Goal: Task Accomplishment & Management: Manage account settings

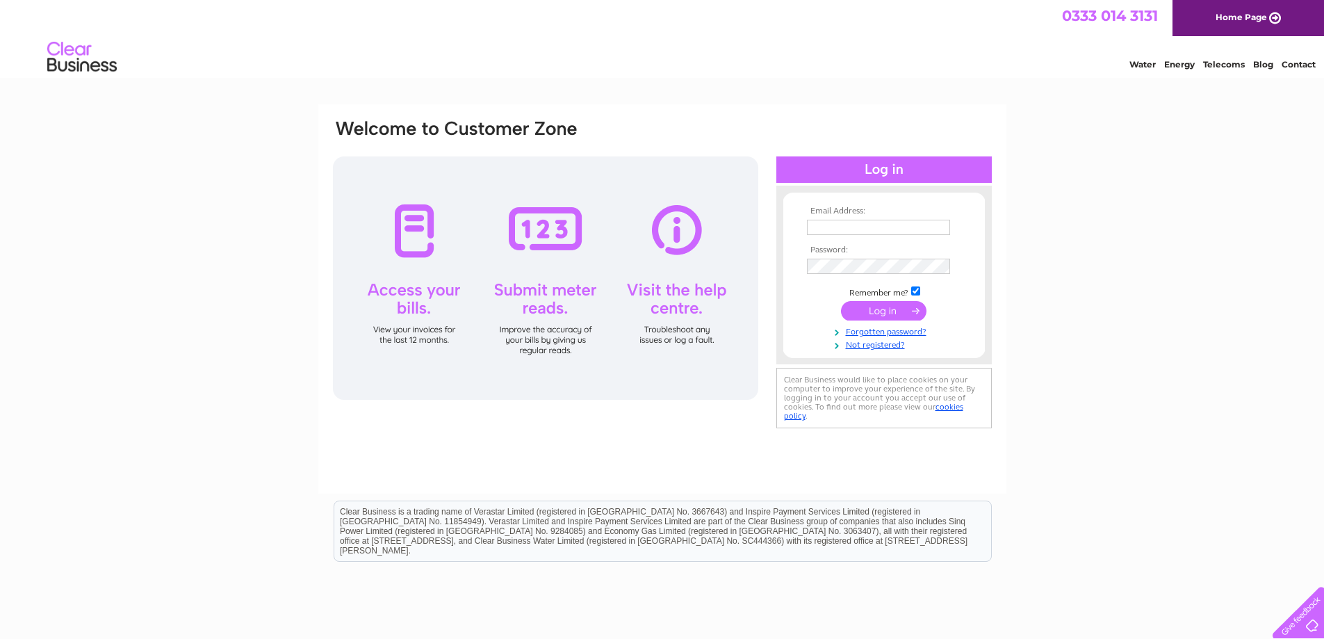
click at [881, 232] on input "text" at bounding box center [878, 227] width 143 height 15
type input "stevegurney@btinternet.com"
click at [902, 322] on td at bounding box center [884, 312] width 161 height 26
click at [901, 312] on input "submit" at bounding box center [884, 310] width 86 height 19
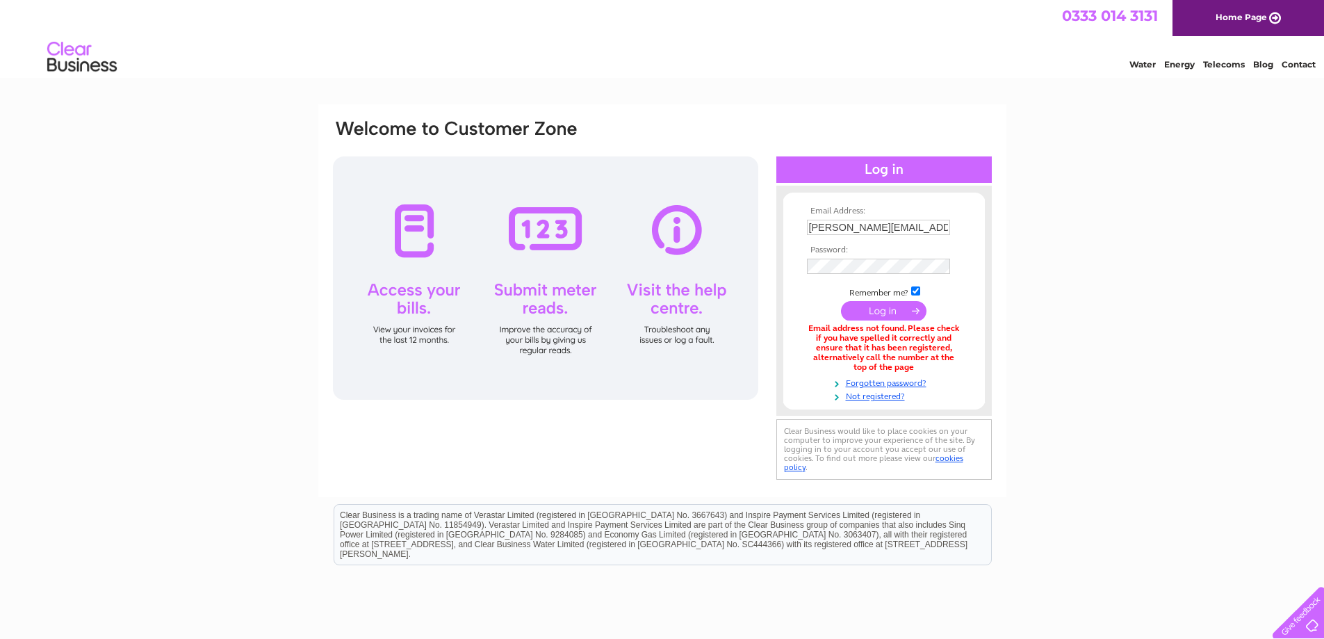
click at [889, 227] on input "stevegurney@btinternet.com" at bounding box center [878, 227] width 143 height 15
click at [833, 229] on input "stevegurney@btinternet.com" at bounding box center [879, 228] width 145 height 17
type input "stevengurney@btinternet.com"
click at [841, 302] on input "submit" at bounding box center [884, 311] width 86 height 19
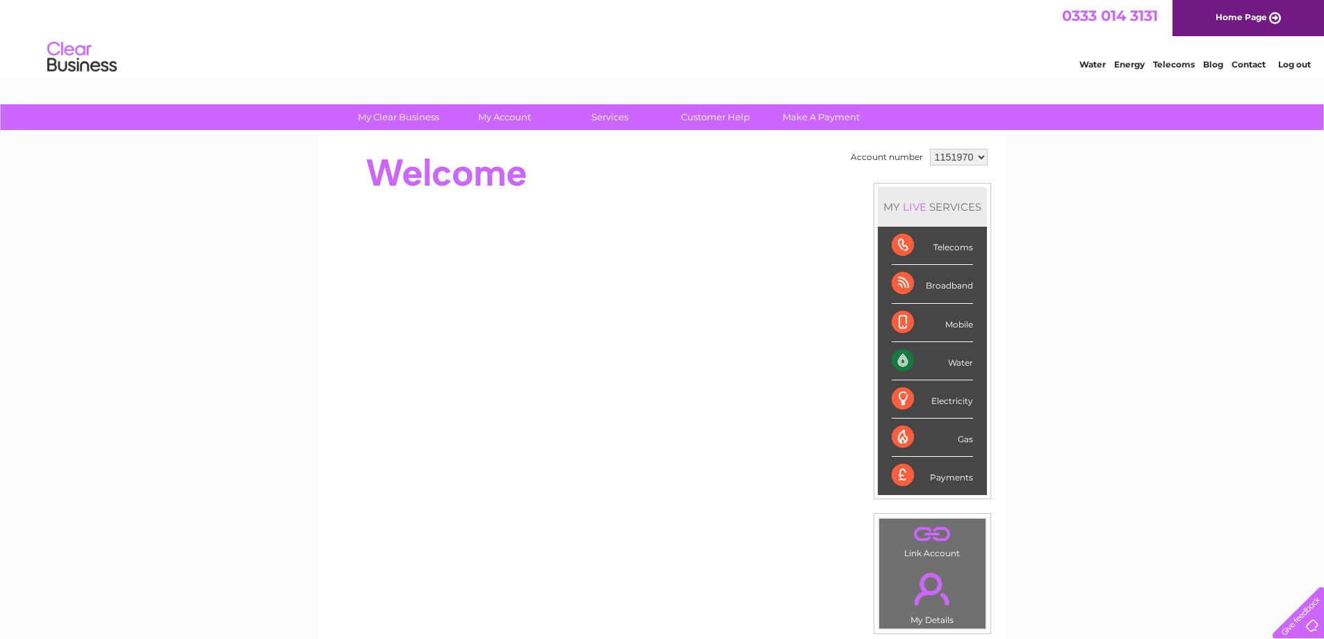
click at [956, 365] on div "Water" at bounding box center [932, 361] width 81 height 38
click at [896, 360] on div "Water" at bounding box center [932, 361] width 81 height 38
click at [952, 360] on div "Water" at bounding box center [932, 361] width 81 height 38
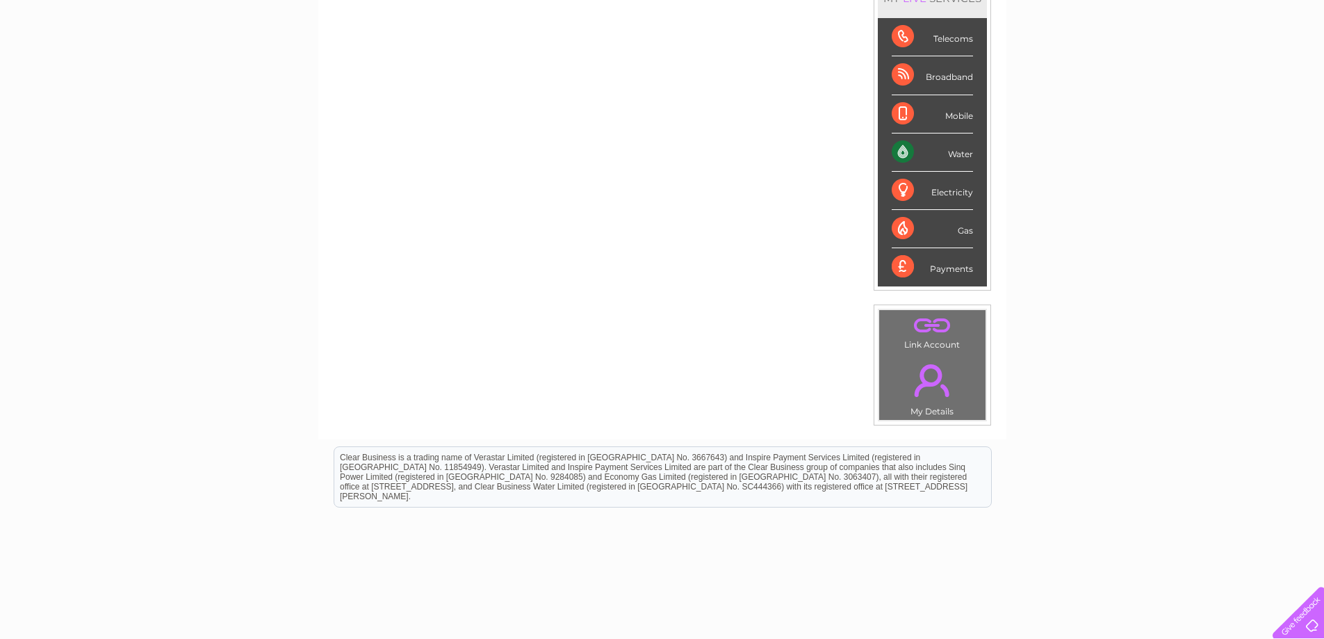
click at [931, 383] on link "." at bounding box center [932, 380] width 99 height 49
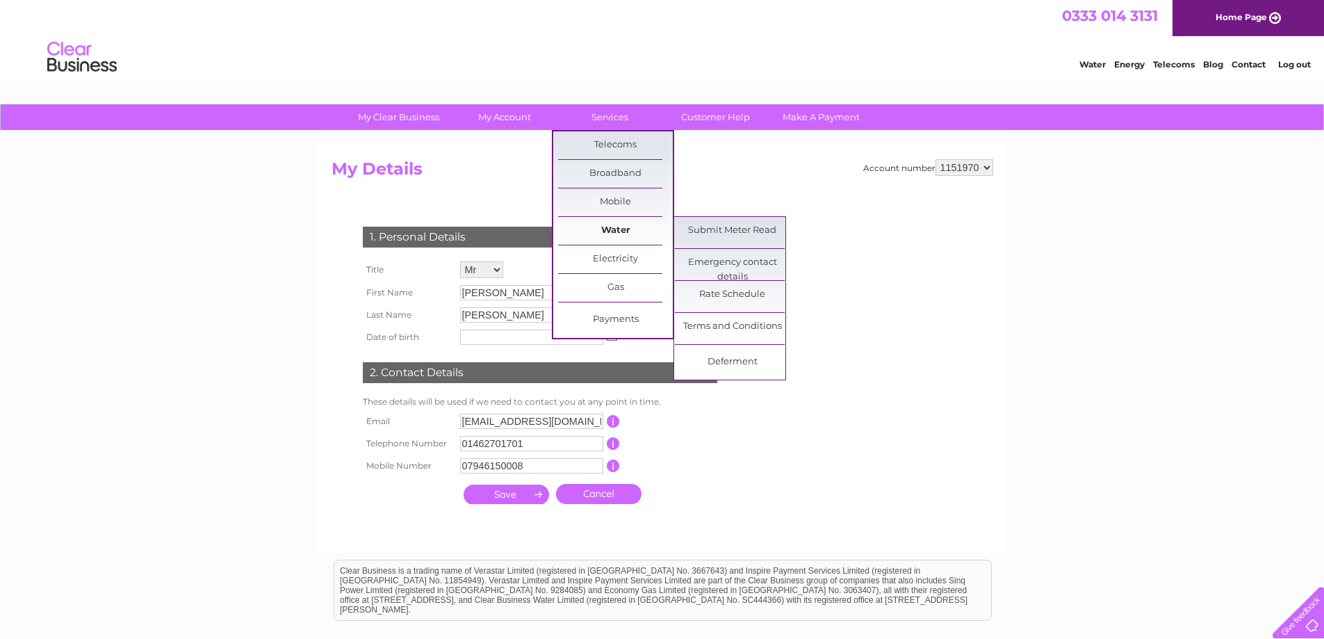
click at [626, 218] on link "Water" at bounding box center [615, 231] width 115 height 28
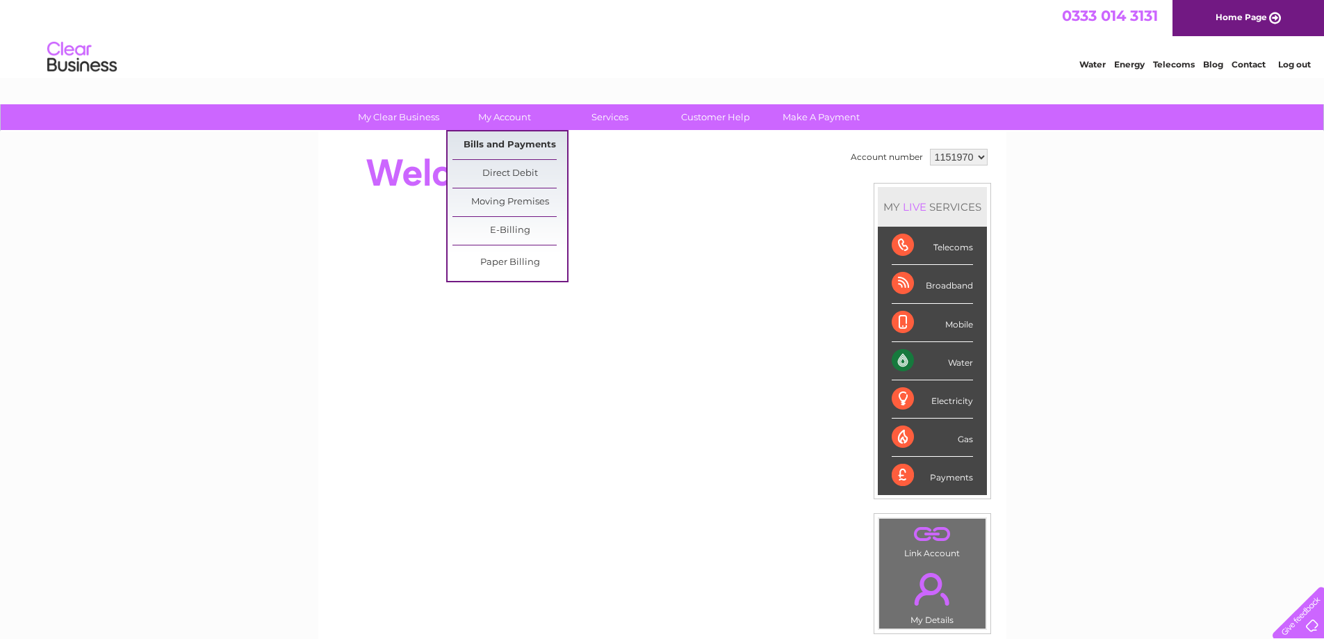
click at [494, 138] on link "Bills and Payments" at bounding box center [510, 145] width 115 height 28
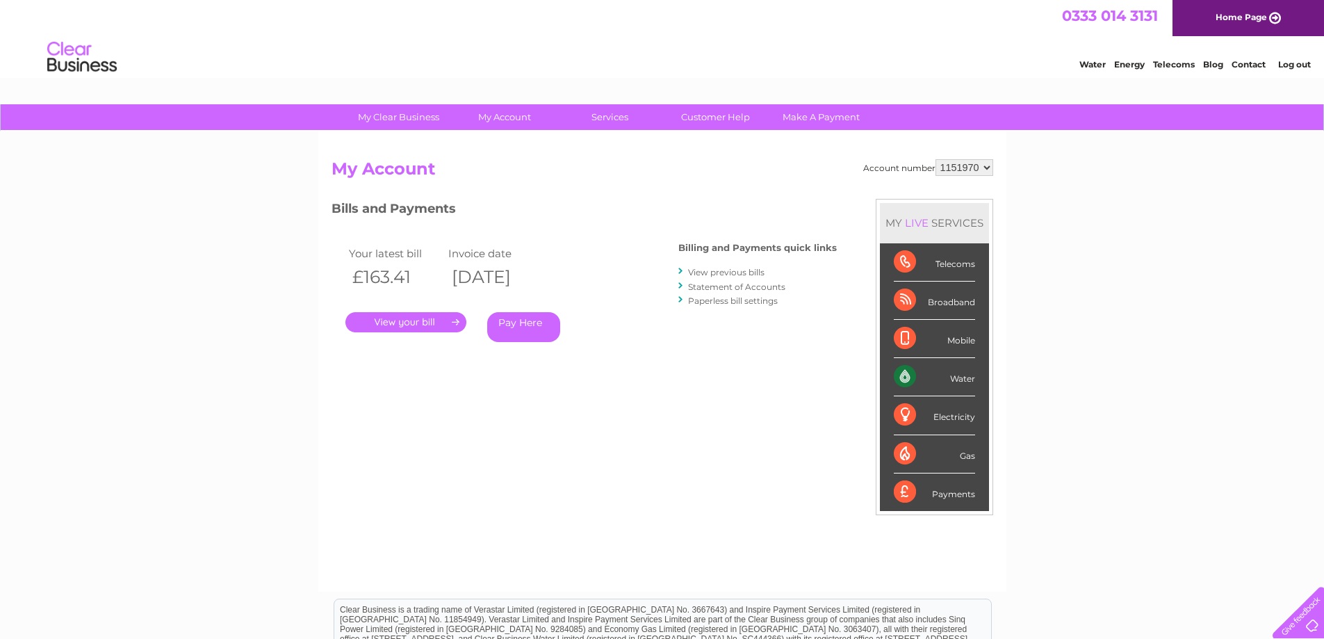
click at [708, 270] on link "View previous bills" at bounding box center [726, 272] width 76 height 10
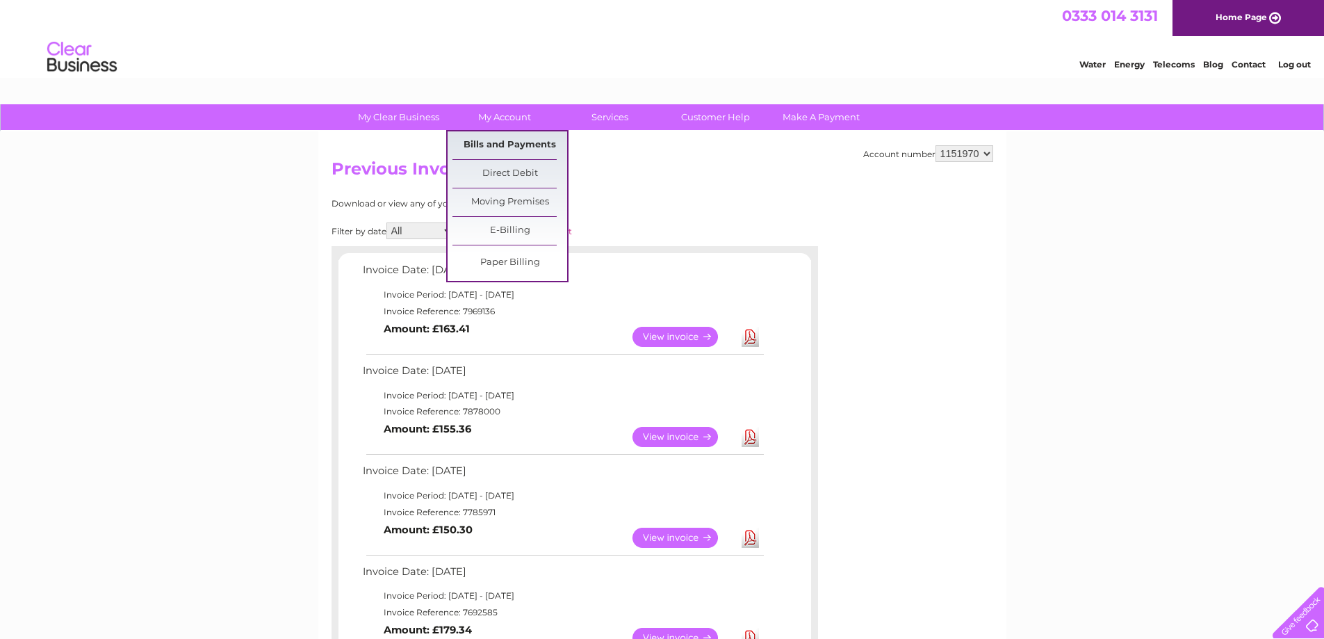
click at [502, 138] on link "Bills and Payments" at bounding box center [510, 145] width 115 height 28
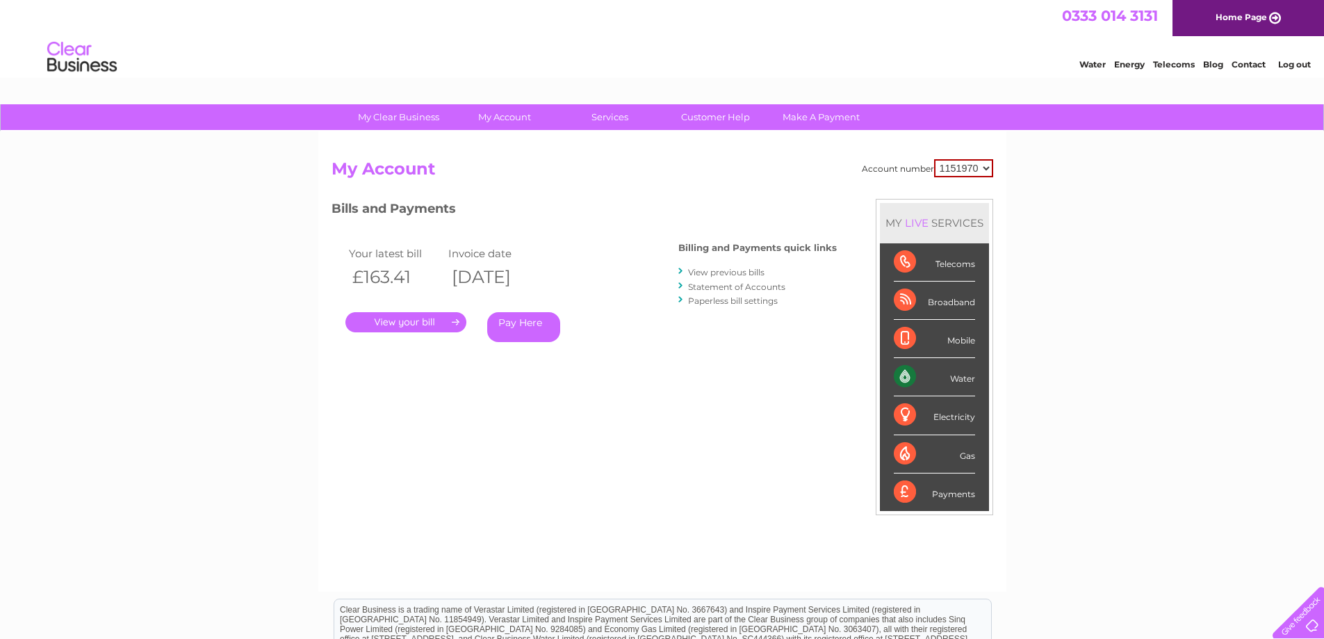
click at [727, 286] on link "Statement of Accounts" at bounding box center [736, 287] width 97 height 10
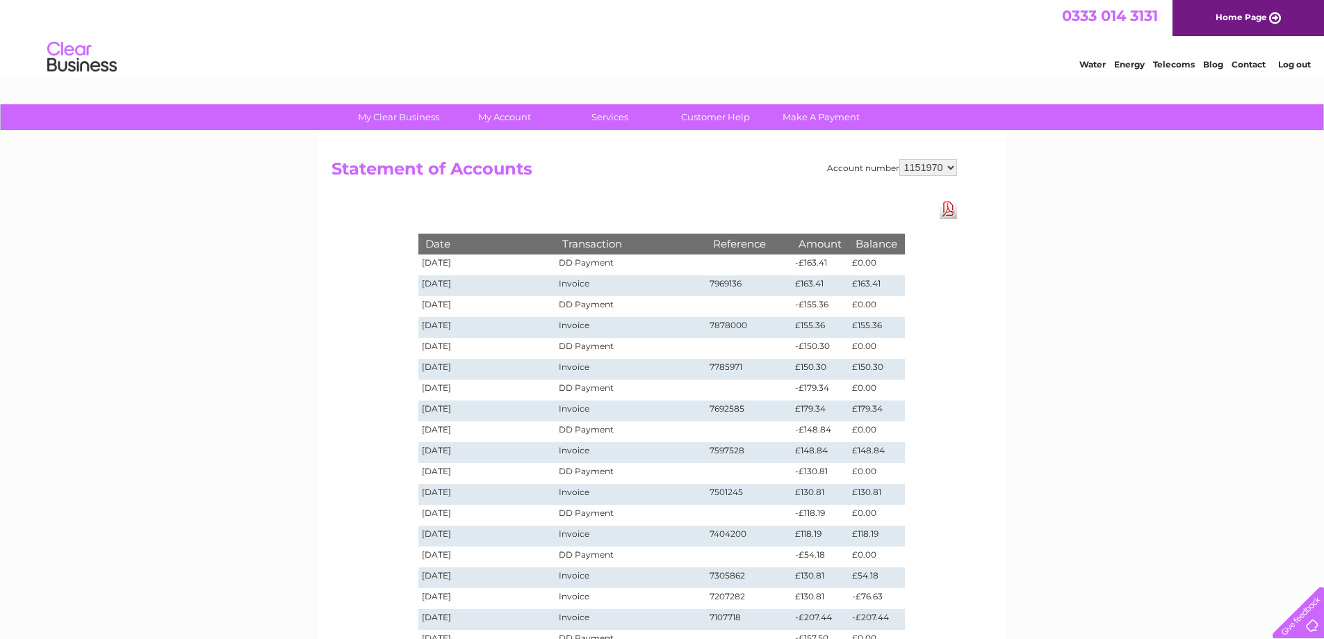
scroll to position [70, 0]
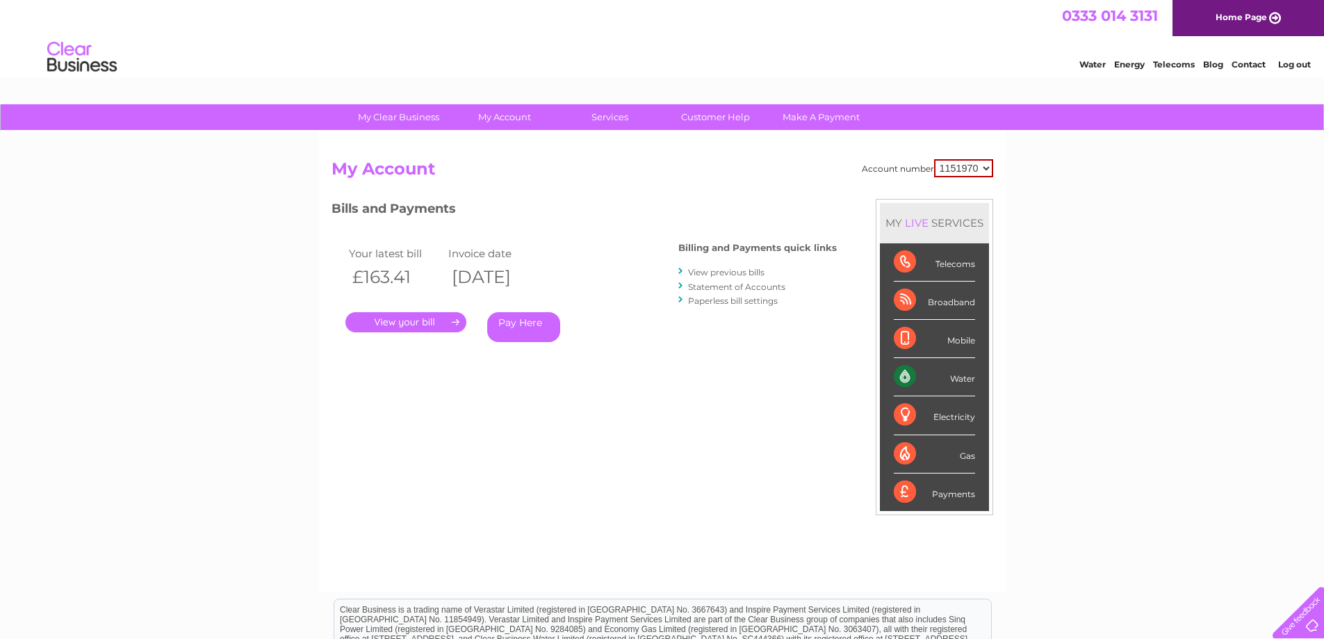
click at [715, 268] on link "View previous bills" at bounding box center [726, 272] width 76 height 10
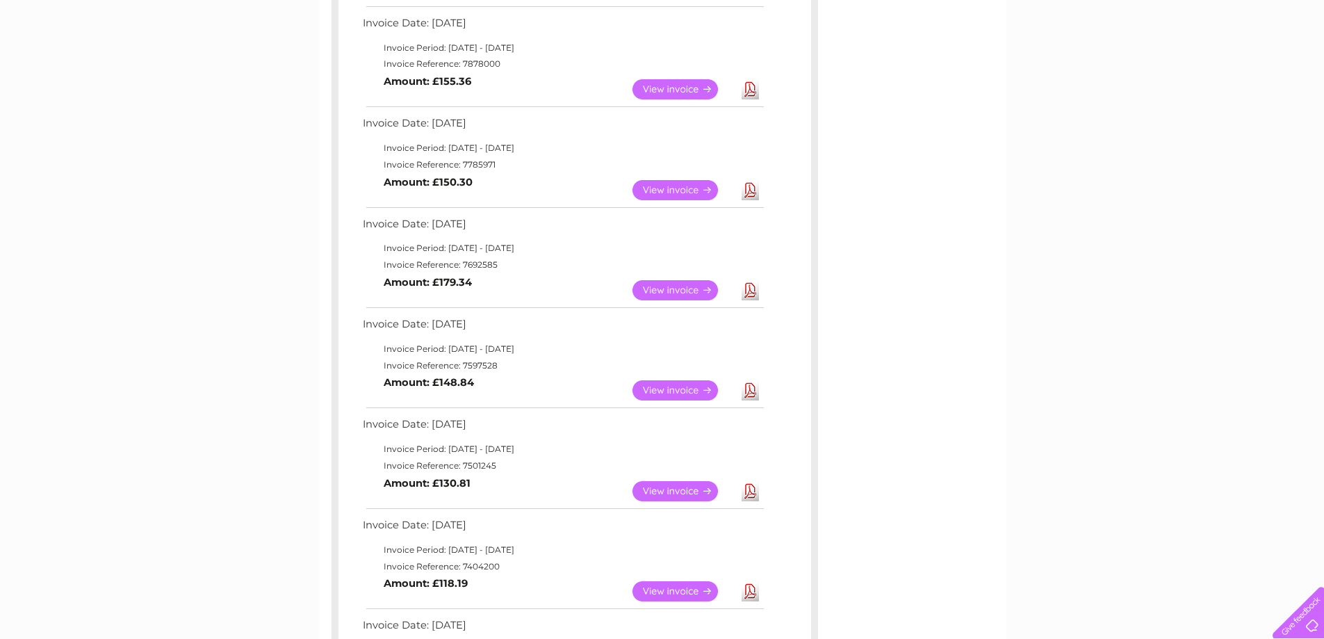
scroll to position [487, 0]
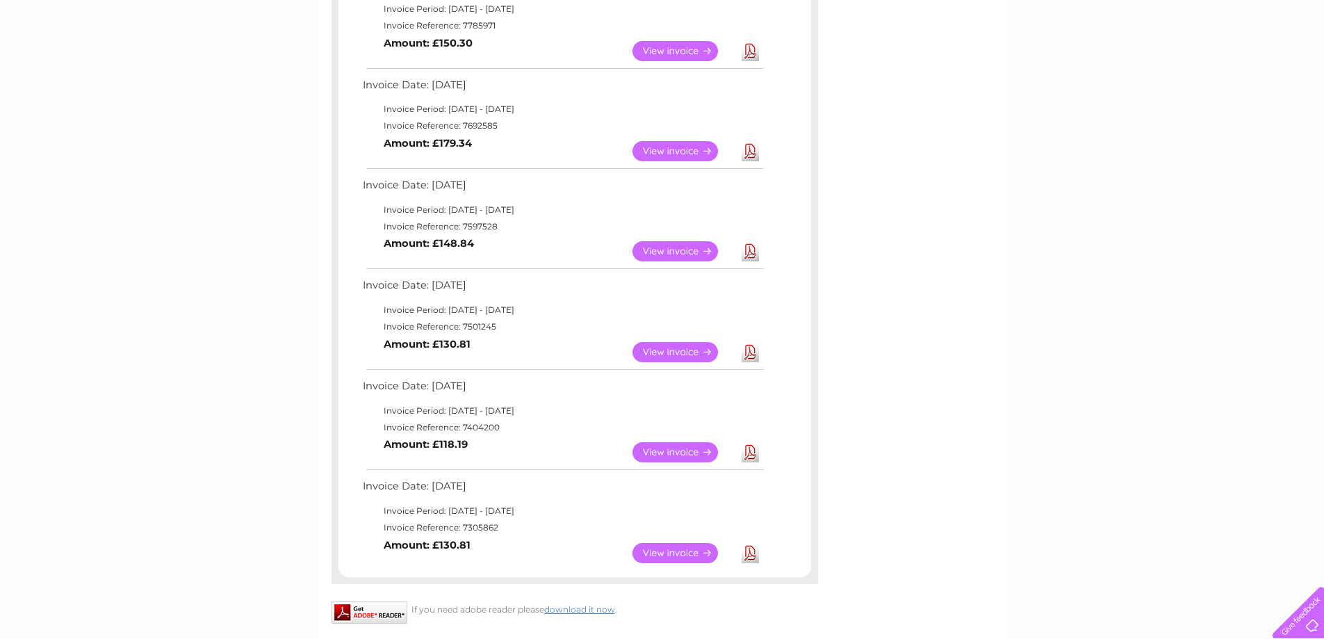
click at [669, 353] on link "View" at bounding box center [684, 352] width 102 height 20
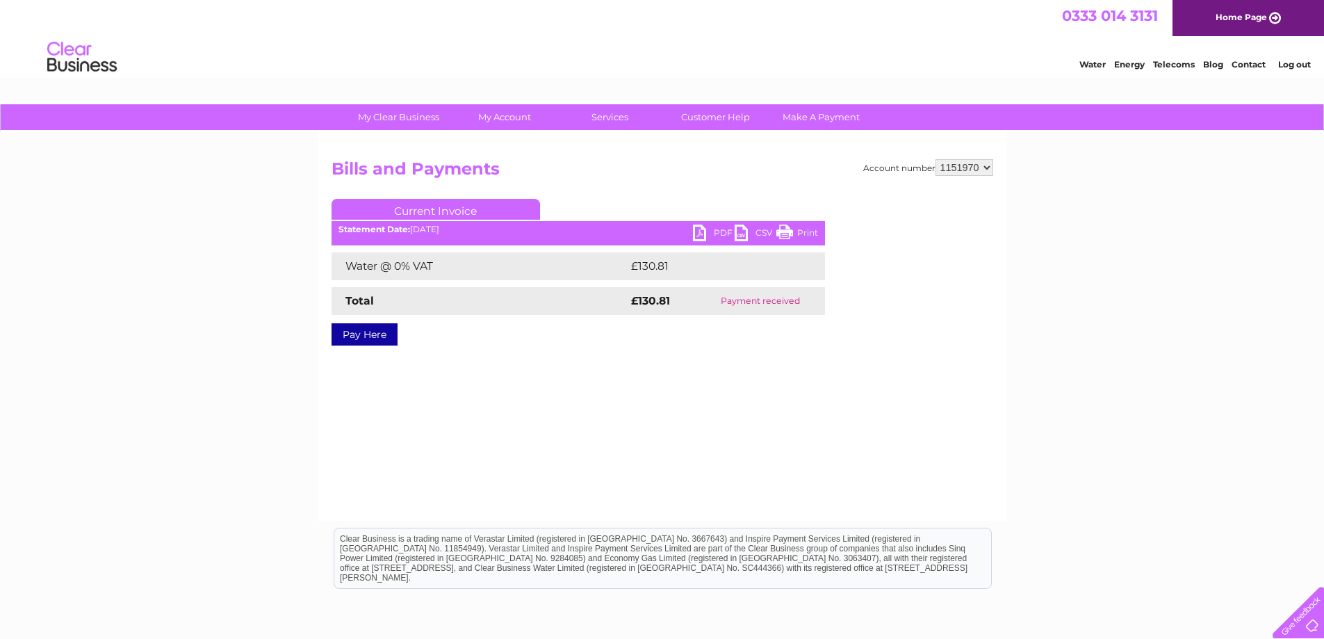
click at [706, 233] on link "PDF" at bounding box center [714, 235] width 42 height 20
